Goal: Navigation & Orientation: Go to known website

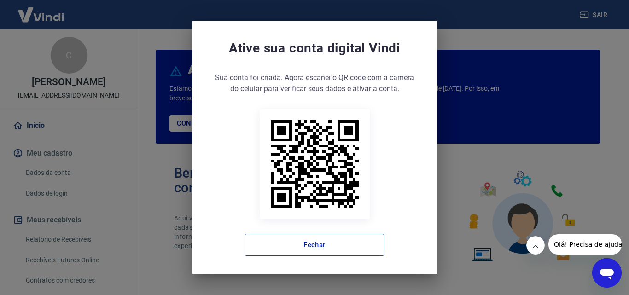
click at [309, 243] on button "Fechar" at bounding box center [314, 245] width 140 height 22
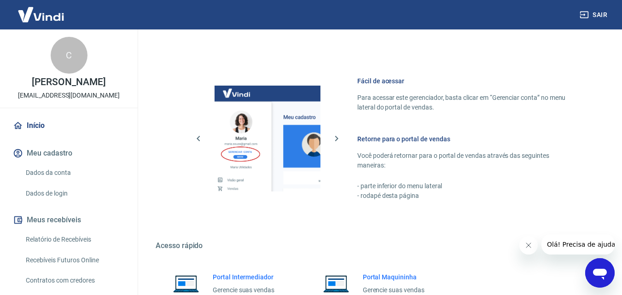
scroll to position [556, 0]
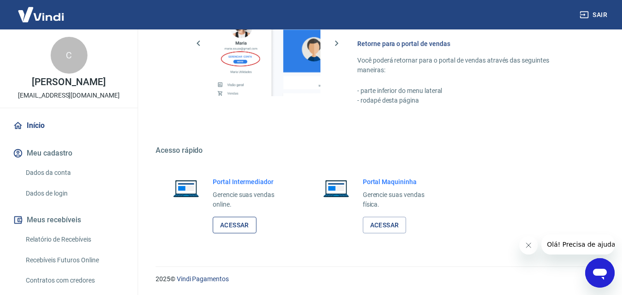
click at [230, 228] on link "Acessar" at bounding box center [235, 225] width 44 height 17
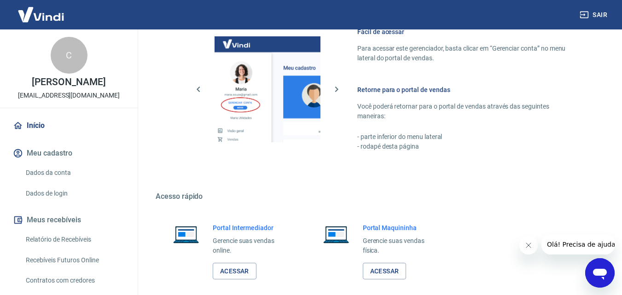
scroll to position [464, 0]
